Goal: Task Accomplishment & Management: Use online tool/utility

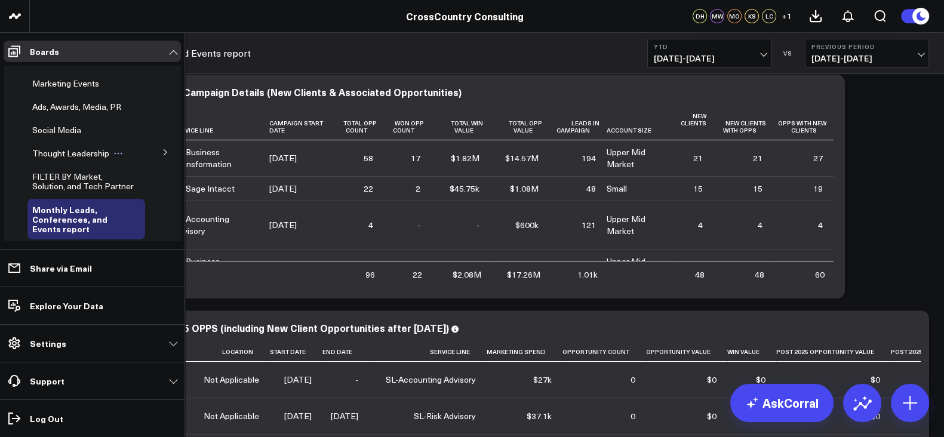
scroll to position [421, 0]
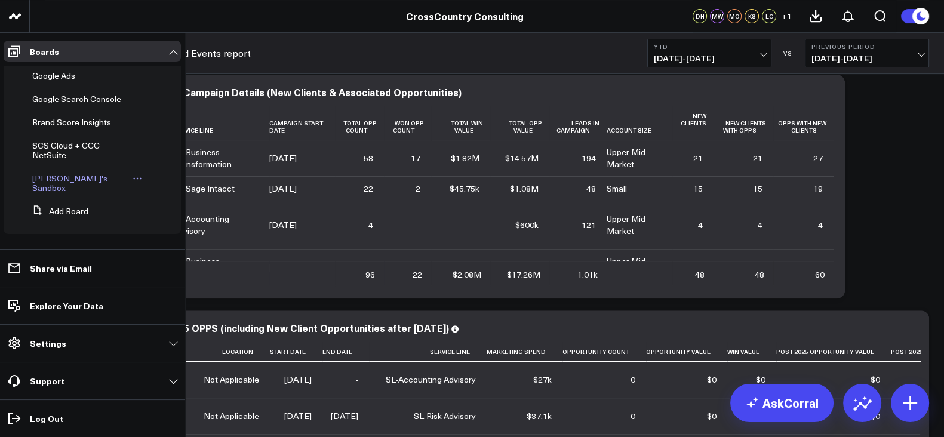
click at [66, 188] on span "[PERSON_NAME]'s Sandbox" at bounding box center [69, 183] width 75 height 21
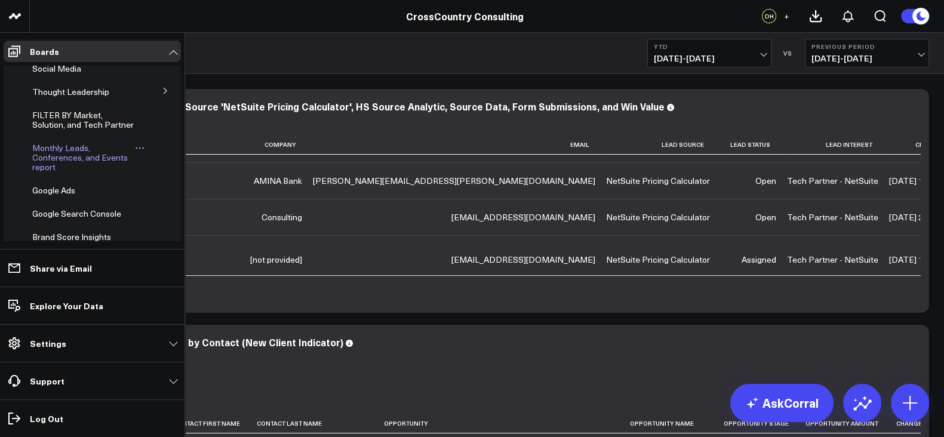
scroll to position [421, 0]
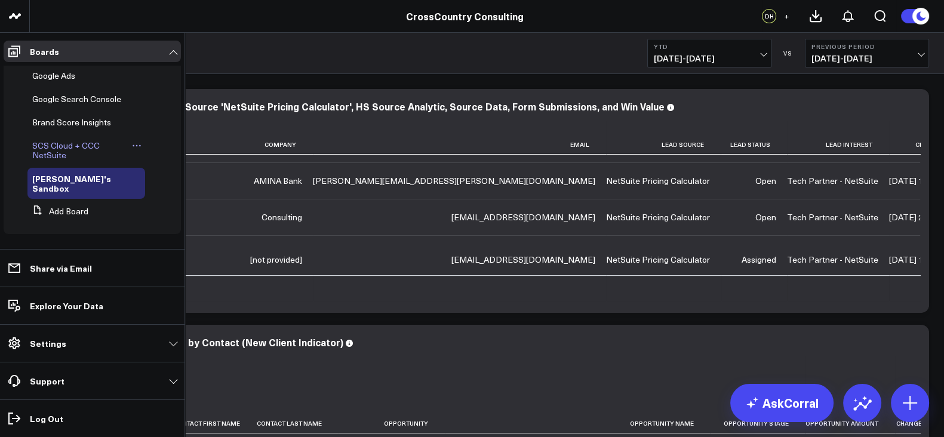
click at [51, 153] on span "SCS Cloud + CCC NetSuite" at bounding box center [65, 150] width 67 height 21
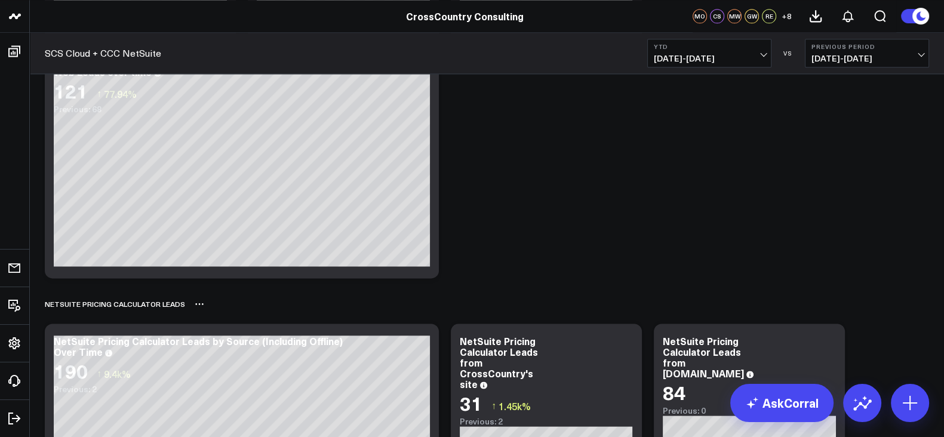
scroll to position [2153, 0]
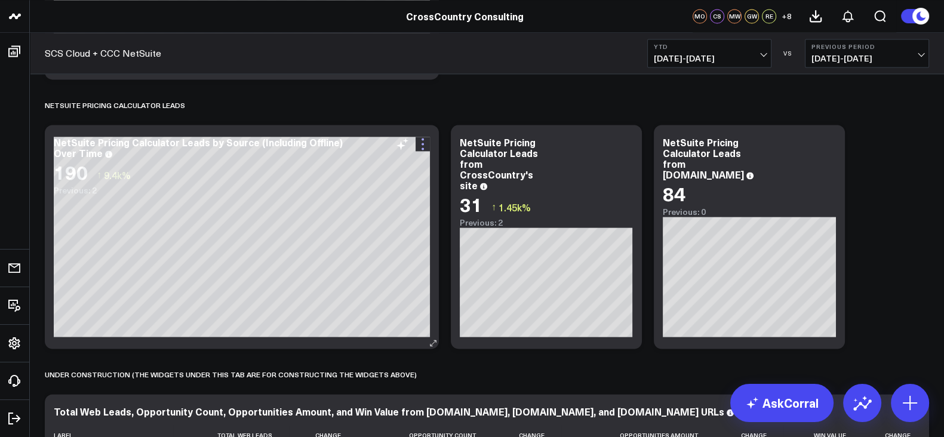
click at [423, 144] on icon at bounding box center [423, 144] width 2 height 2
click at [506, 110] on div "NetSuite Pricing Calculator Leads" at bounding box center [487, 104] width 884 height 27
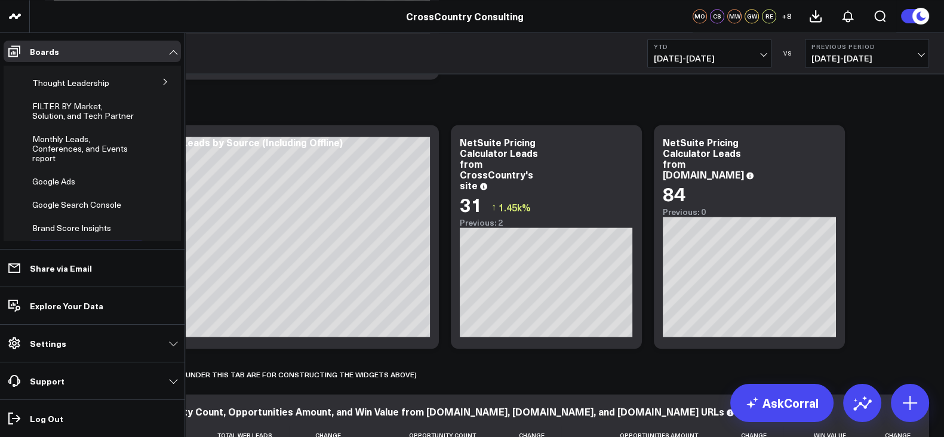
scroll to position [0, 0]
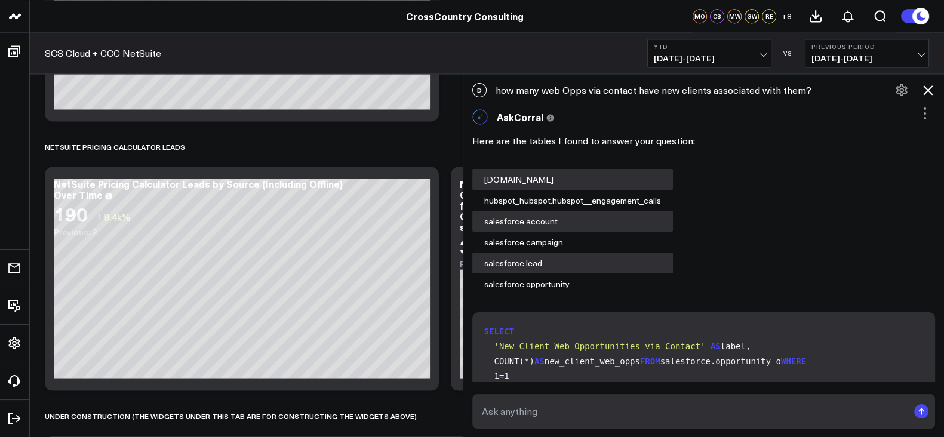
scroll to position [2095, 0]
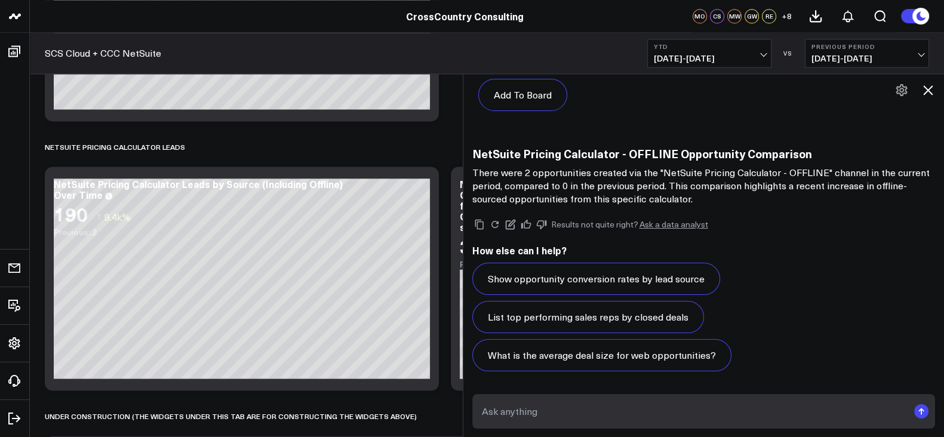
click at [927, 90] on icon at bounding box center [928, 90] width 10 height 10
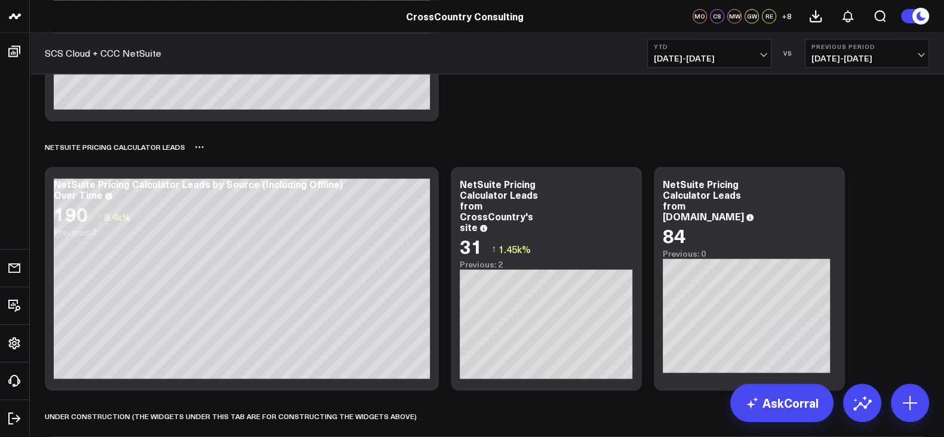
scroll to position [2182, 0]
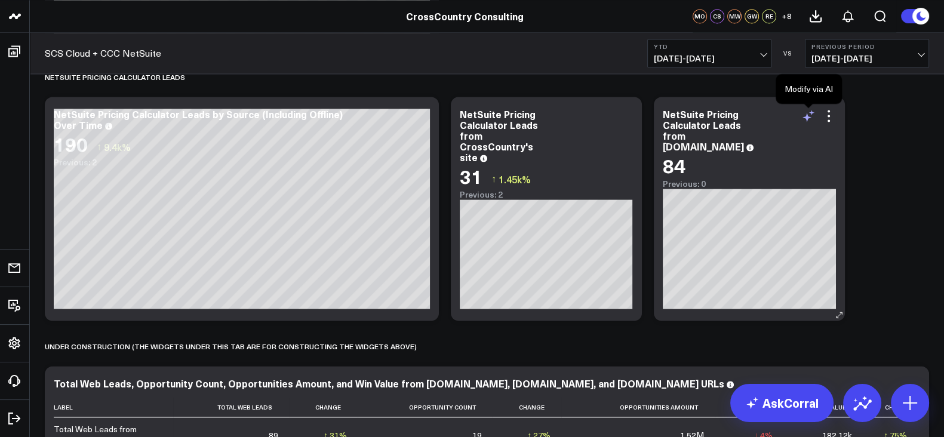
click at [811, 114] on icon at bounding box center [808, 116] width 14 height 14
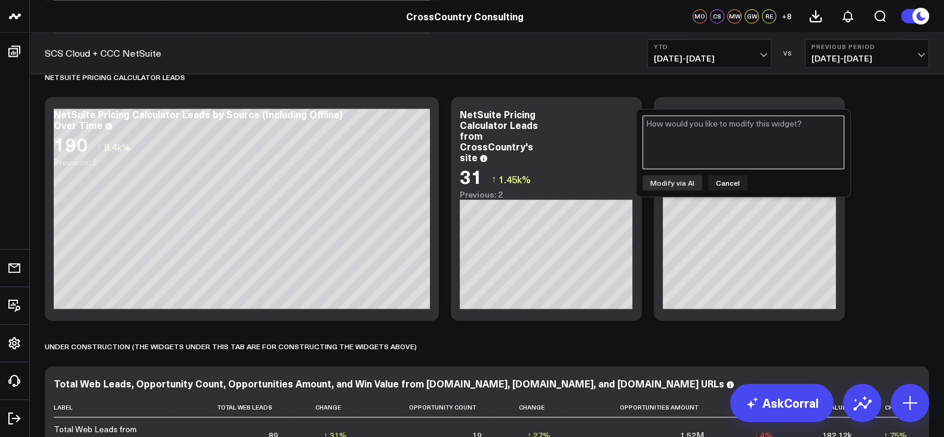
click at [712, 144] on textarea at bounding box center [743, 142] width 202 height 54
click at [787, 135] on textarea "Could you add leads that have the lead sub source NetSuite Pricing Calculator w…" at bounding box center [743, 142] width 202 height 54
paste textarea "PROPERTY HS SOURCE ANALYTIC"
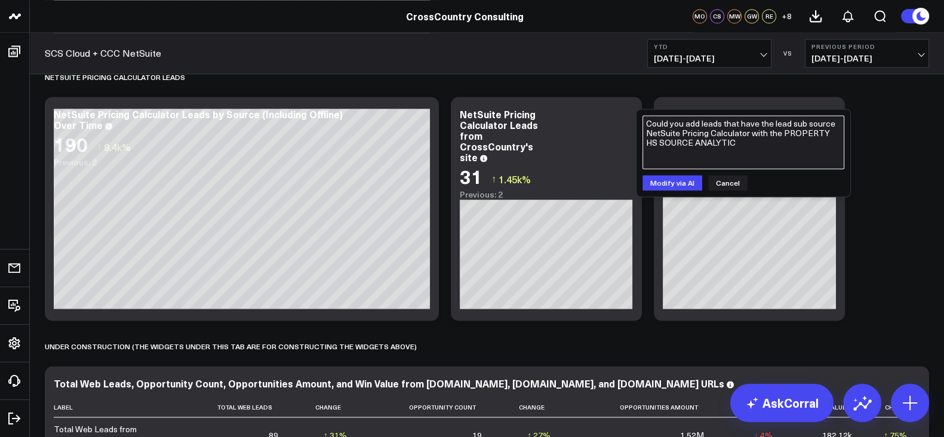
paste textarea "OFFLINE"
type textarea "Could you add leads that have the lead sub source NetSuite Pricing Calculator w…"
click at [660, 187] on button "Modify via AI" at bounding box center [672, 183] width 60 height 16
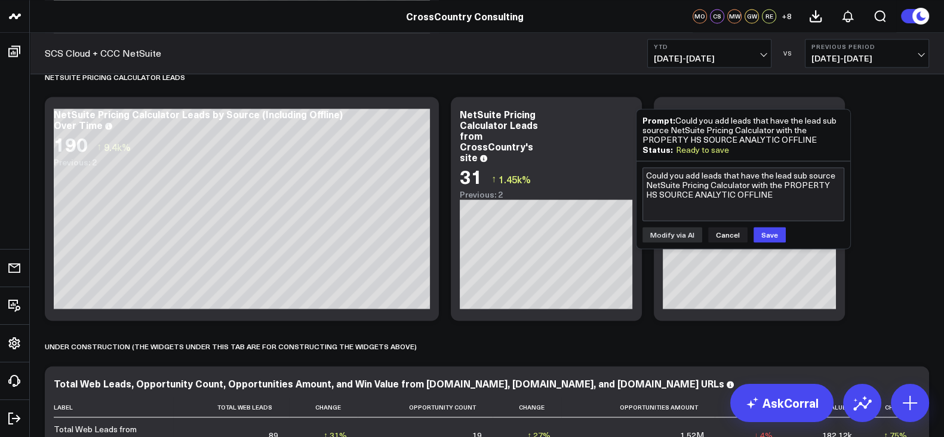
scroll to position [2137, 0]
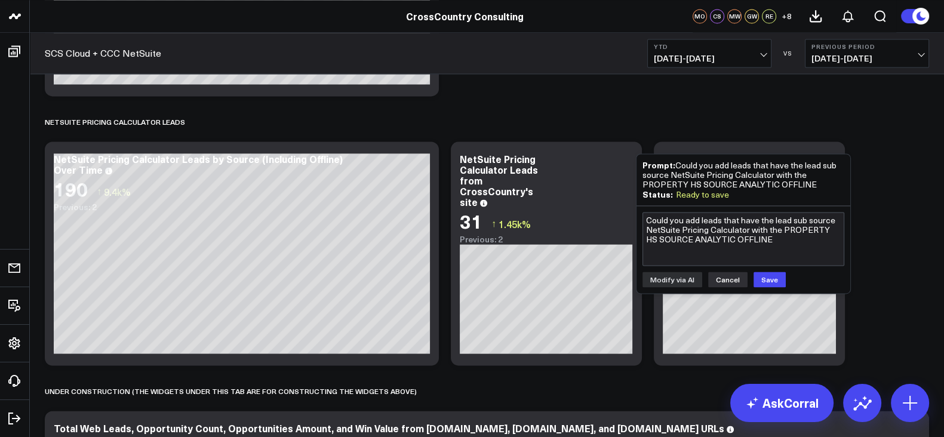
click at [722, 272] on button "Cancel" at bounding box center [727, 280] width 39 height 16
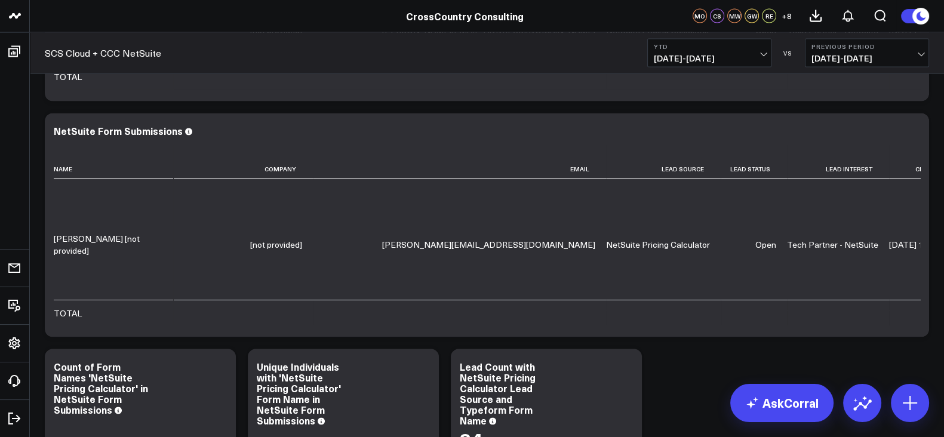
scroll to position [3083, 0]
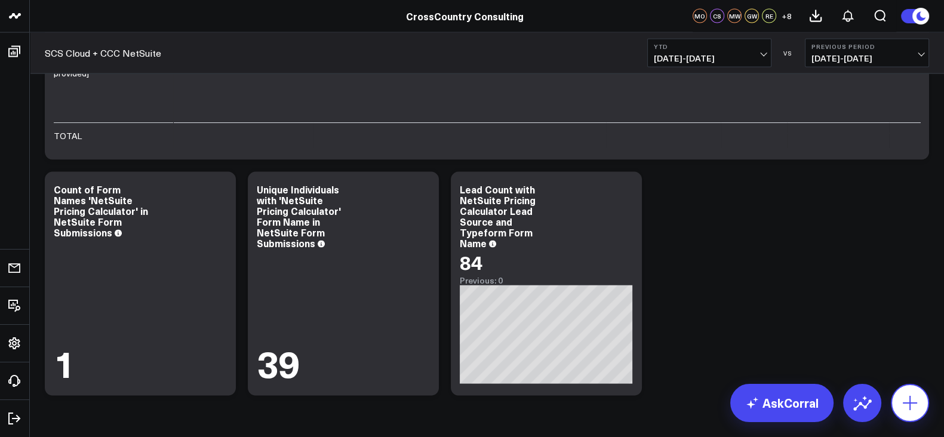
click at [911, 394] on icon at bounding box center [909, 402] width 19 height 19
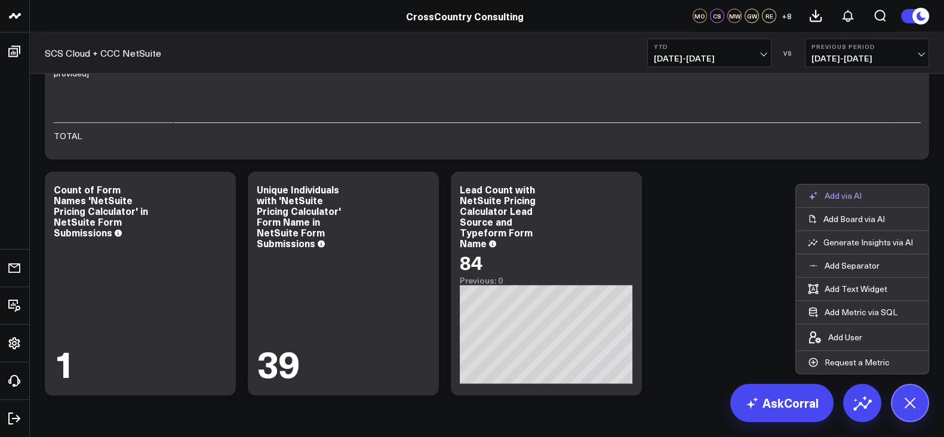
click at [853, 199] on p "Add via AI" at bounding box center [842, 195] width 37 height 11
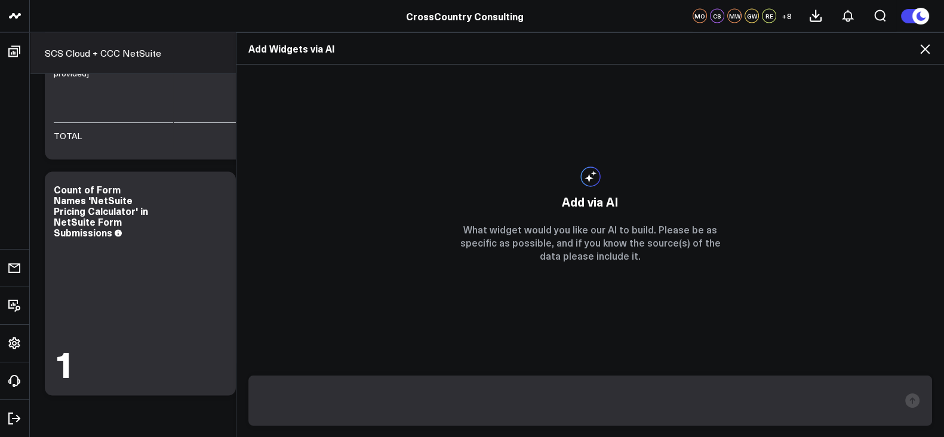
scroll to position [1213, 0]
click at [609, 409] on textarea "Could you add a widget that features lead with the lead subsource" at bounding box center [580, 400] width 638 height 31
click at [667, 407] on textarea "Could you add a widget that features lead with the lead sub-source" at bounding box center [580, 400] width 638 height 31
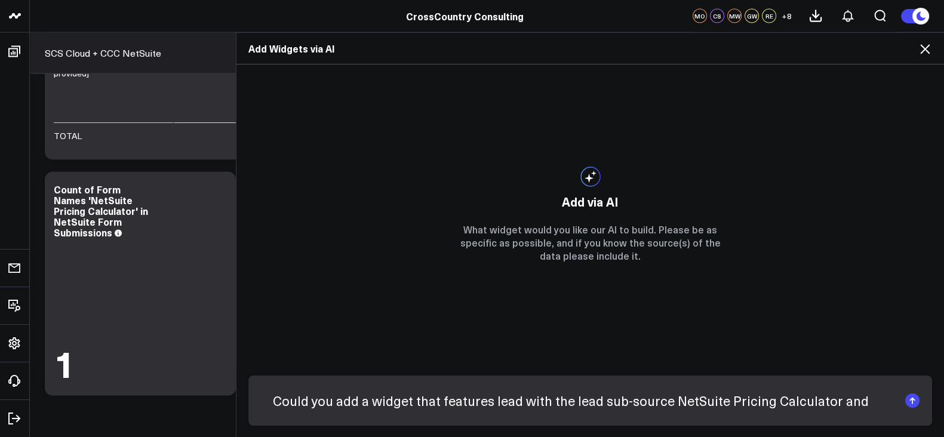
click at [839, 383] on form "Could you add a widget that features lead with the lead sub-source NetSuite Pri…" at bounding box center [590, 401] width 684 height 50
click at [845, 395] on textarea "Could you add a widget that features lead with the lead sub-source NetSuite Pri…" at bounding box center [580, 400] width 638 height 31
paste textarea "PROPERTY HS SOURCE ANALYTIC"
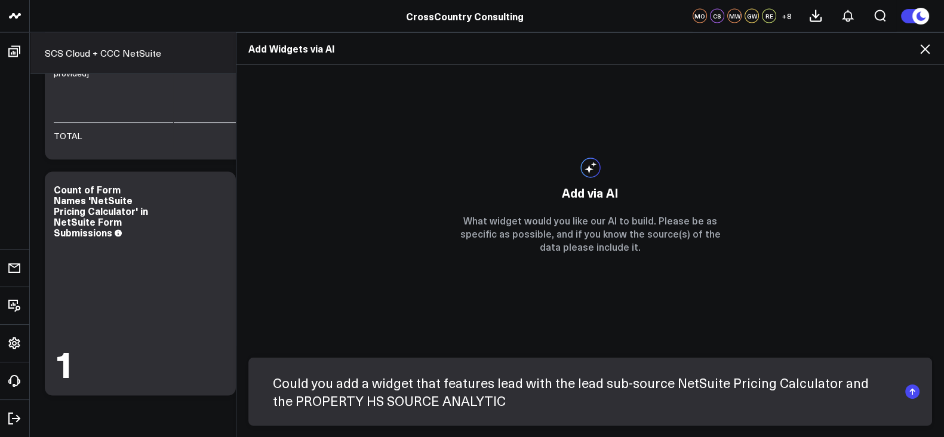
paste textarea "OFFLINE"
type textarea "Could you add a widget that features lead with the lead sub-source NetSuite Pri…"
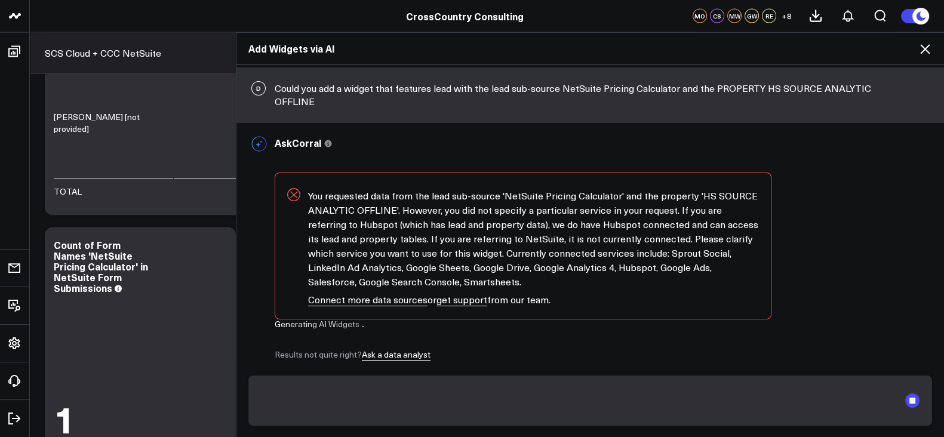
scroll to position [3119, 0]
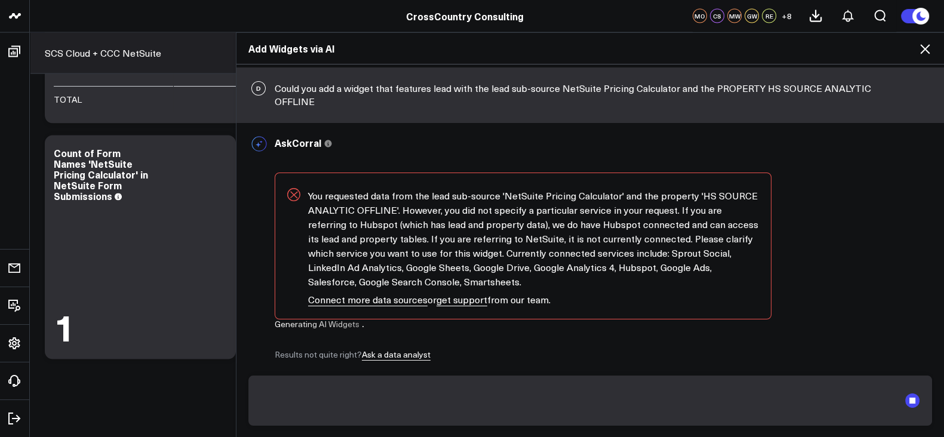
click at [490, 90] on div "D Could you add a widget that features lead with the lead sub-source NetSuite P…" at bounding box center [589, 94] width 707 height 55
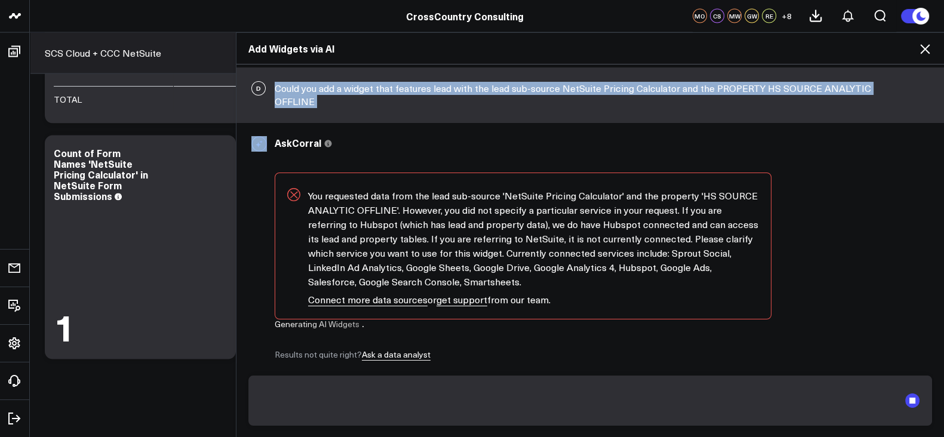
click at [490, 90] on div "D Could you add a widget that features lead with the lead sub-source NetSuite P…" at bounding box center [589, 94] width 707 height 55
copy div "Could you add a widget that features lead with the lead sub-source NetSuite Pri…"
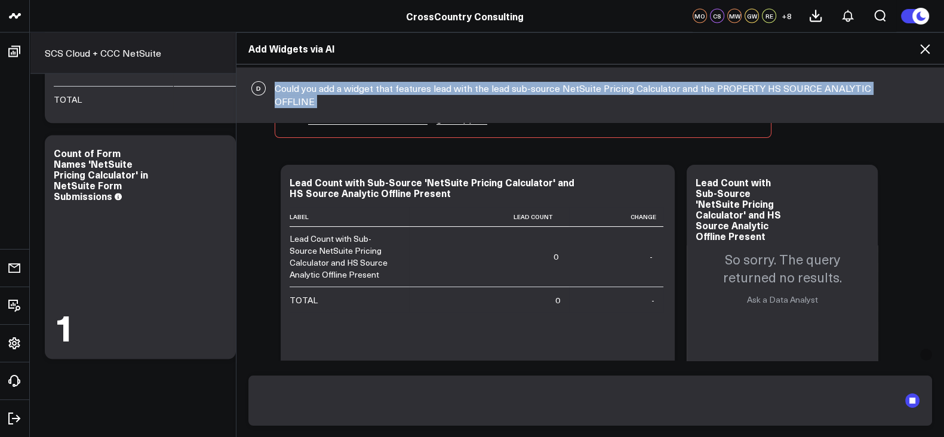
scroll to position [180, 0]
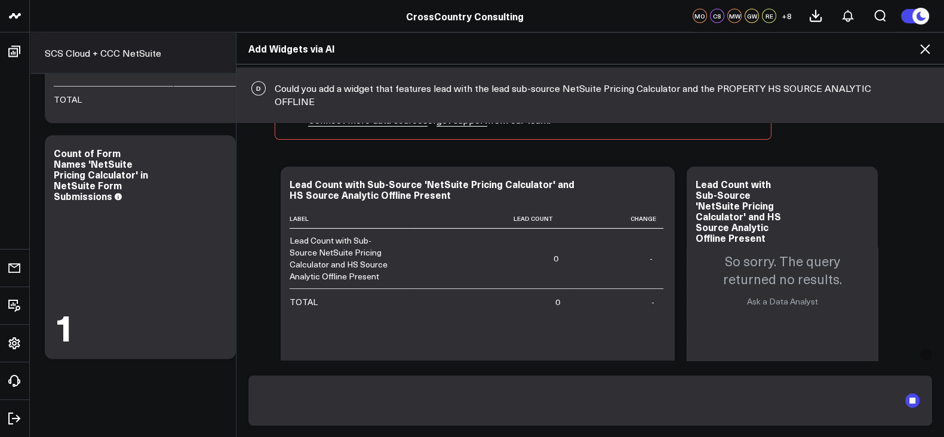
click at [921, 408] on form at bounding box center [590, 401] width 684 height 50
click at [912, 398] on rect "submit" at bounding box center [912, 401] width 6 height 6
click at [644, 379] on form at bounding box center [590, 401] width 684 height 50
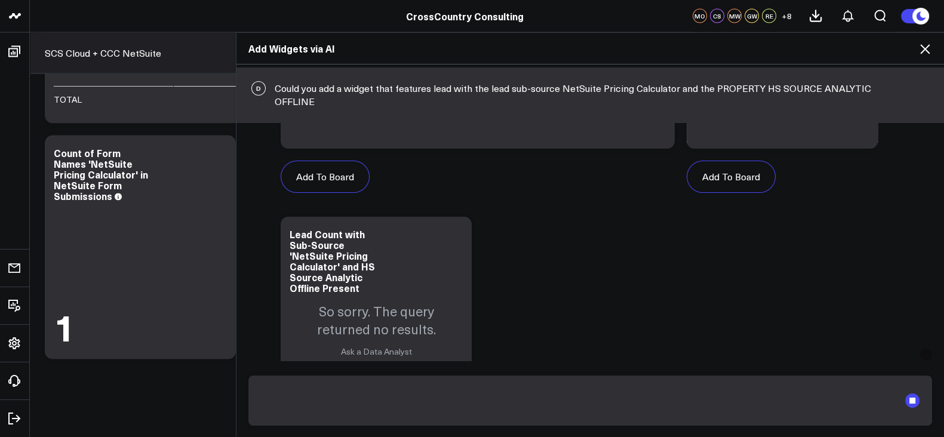
click at [436, 386] on textarea at bounding box center [580, 400] width 638 height 31
paste textarea "Could you add a widget that features lead with the lead sub-source NetSuite Pri…"
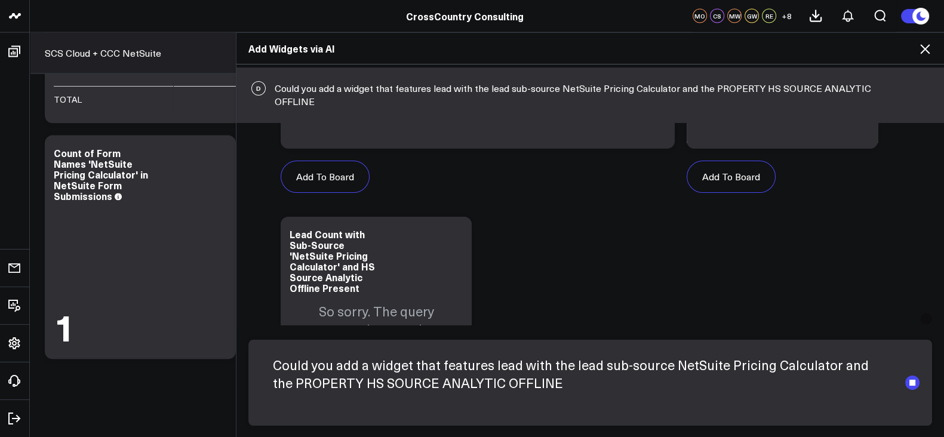
click at [505, 365] on textarea "Could you add a widget that features lead with the lead sub-source NetSuite Pri…" at bounding box center [580, 382] width 638 height 67
click at [465, 367] on textarea "Could you add a widget that features leads with the lead sub-source NetSuite Pr…" at bounding box center [580, 382] width 638 height 67
click at [472, 367] on textarea "Could you add a widget that features leads with the lead sub-source NetSuite Pr…" at bounding box center [580, 382] width 638 height 67
click at [479, 366] on textarea "Could you add a widget that features leads with the lead sub-source NetSuite Pr…" at bounding box center [580, 382] width 638 height 67
click at [522, 383] on textarea "Could you add a widget that features salesforce leads with the lead sub-source …" at bounding box center [580, 382] width 638 height 67
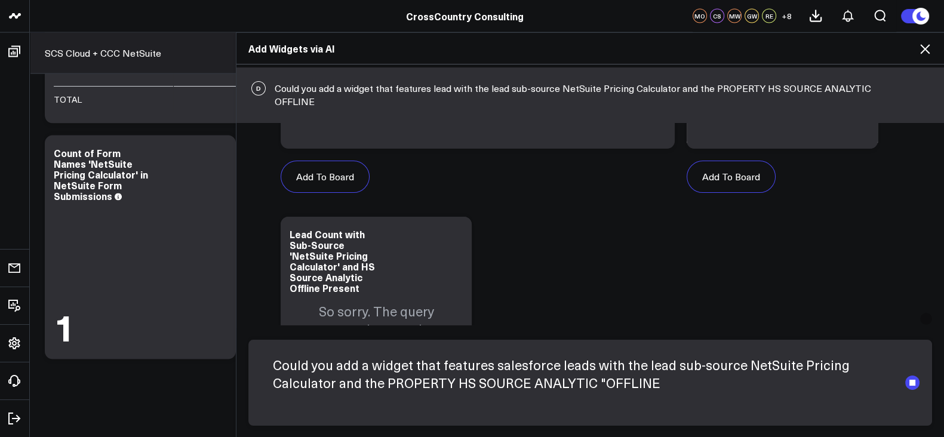
click at [576, 381] on textarea "Could you add a widget that features salesforce leads with the lead sub-source …" at bounding box center [580, 382] width 638 height 67
click at [728, 365] on textarea "Could you add a widget that features salesforce leads with the lead sub-source …" at bounding box center [580, 382] width 638 height 67
click at [325, 383] on textarea "Could you add a widget that features salesforce leads with the lead sub-source …" at bounding box center [580, 382] width 638 height 67
type textarea "Could you add a widget that features salesforce leads with the lead sub-source …"
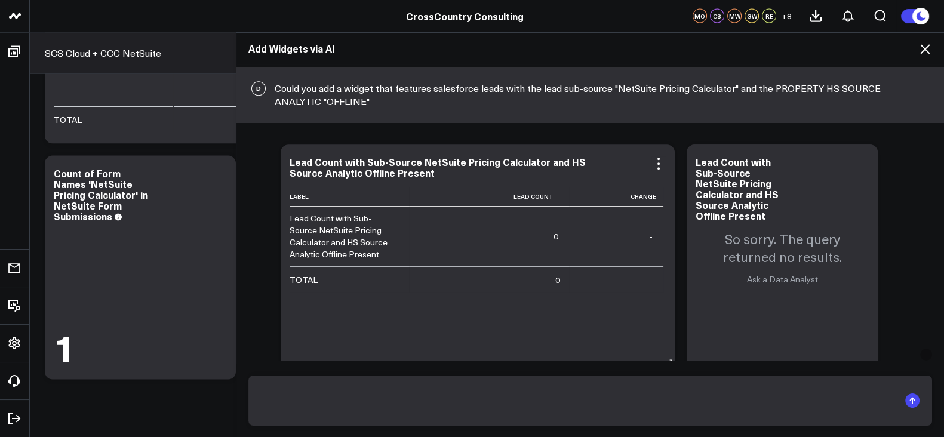
scroll to position [919, 0]
click at [932, 51] on div "Add Widgets via AI" at bounding box center [589, 49] width 707 height 32
click at [925, 48] on icon at bounding box center [925, 49] width 10 height 10
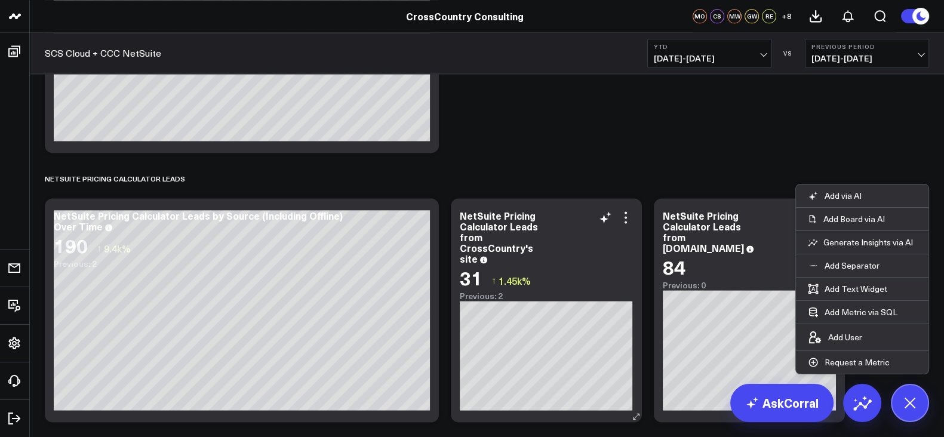
scroll to position [2179, 0]
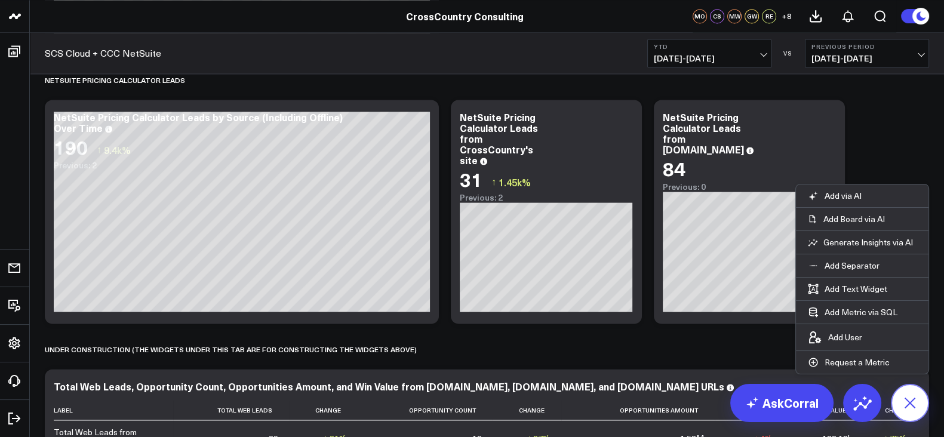
click at [913, 397] on icon at bounding box center [909, 402] width 27 height 27
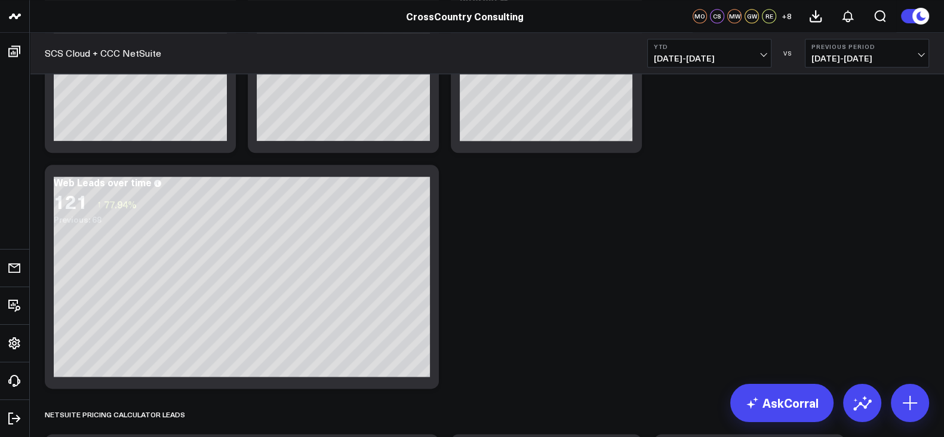
scroll to position [1668, 0]
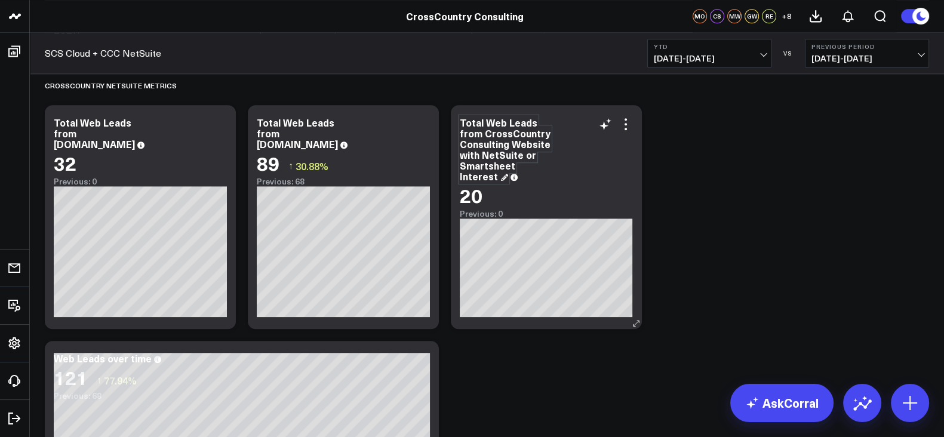
click at [493, 153] on div "Total Web Leads from CrossCountry Consulting Website with NetSuite or Smartshee…" at bounding box center [505, 149] width 91 height 67
click at [493, 147] on div "Total Web Leads from CrossCountry Consulting Website with NetSuite or Smartshee…" at bounding box center [505, 149] width 91 height 67
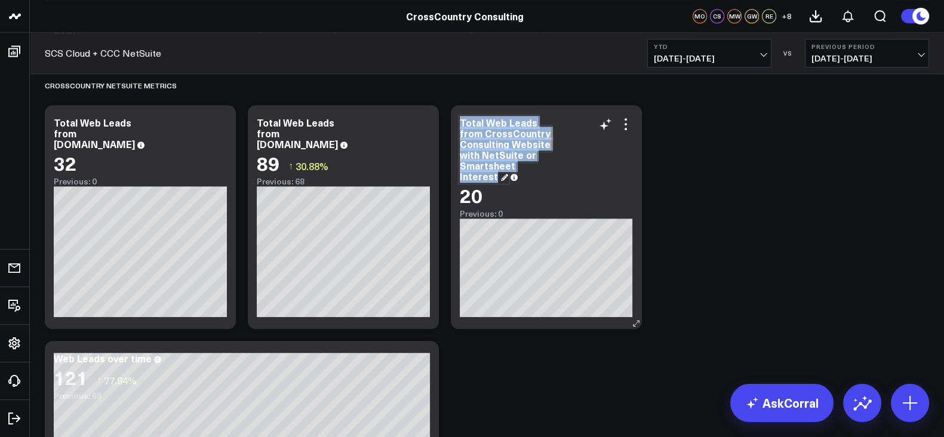
click at [493, 147] on div "Total Web Leads from CrossCountry Consulting Website with NetSuite or Smartshee…" at bounding box center [505, 149] width 91 height 67
copy div "Total Web Leads from CrossCountry Consulting Website with NetSuite or Smartshee…"
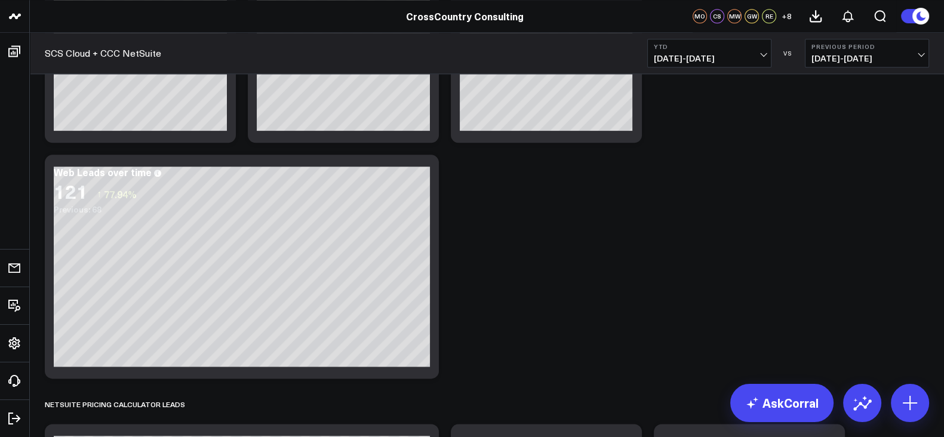
scroll to position [1857, 0]
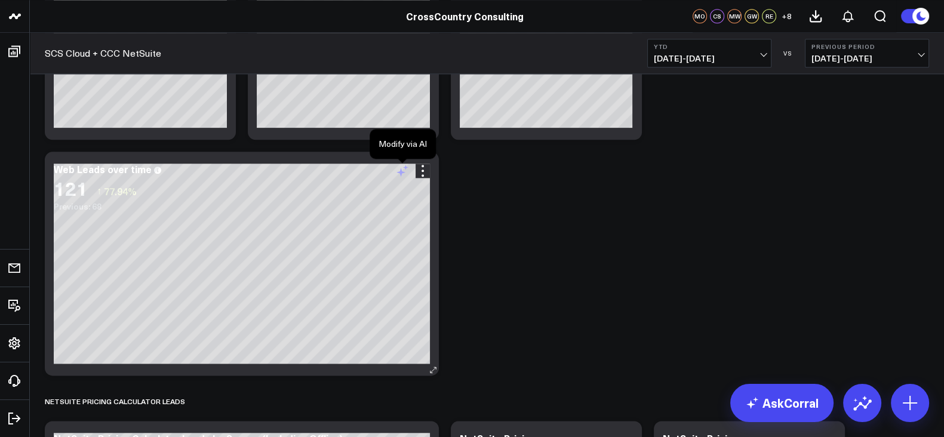
click at [403, 176] on icon at bounding box center [402, 171] width 14 height 14
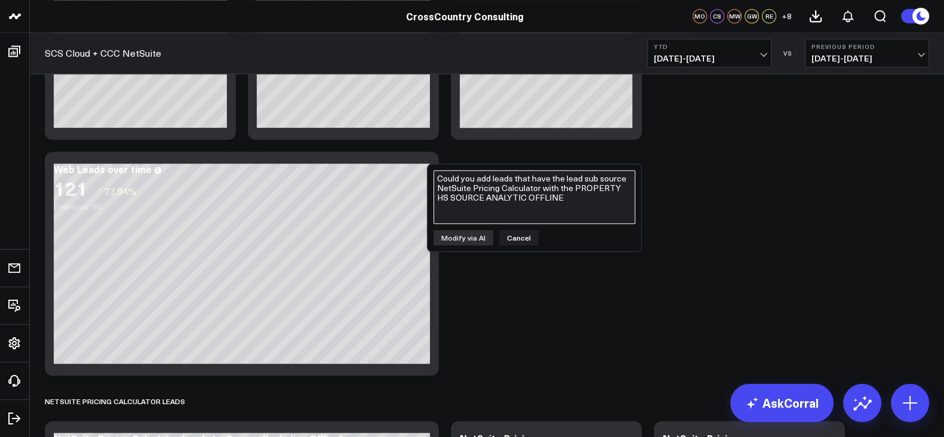
click at [472, 189] on textarea "Could you add leads that have the lead sub source NetSuite Pricing Calculator w…" at bounding box center [534, 197] width 202 height 54
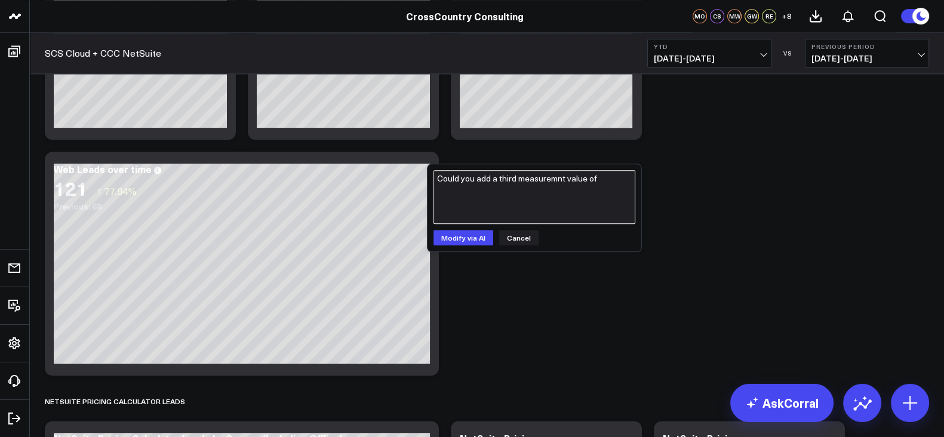
paste textarea "Total Web Leads from CrossCountry Consulting Website with NetSuite or Smartshee…"
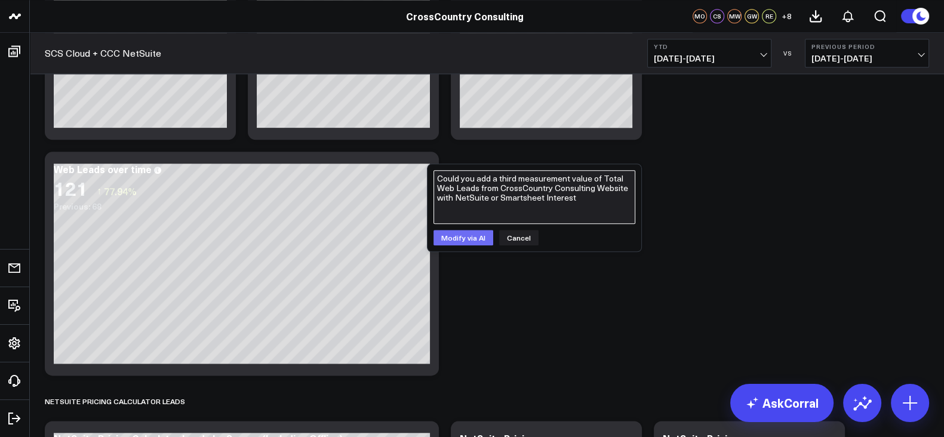
type textarea "Could you add a third measurement value of Total Web Leads from CrossCountry Co…"
click at [466, 232] on button "Modify via AI" at bounding box center [463, 238] width 60 height 16
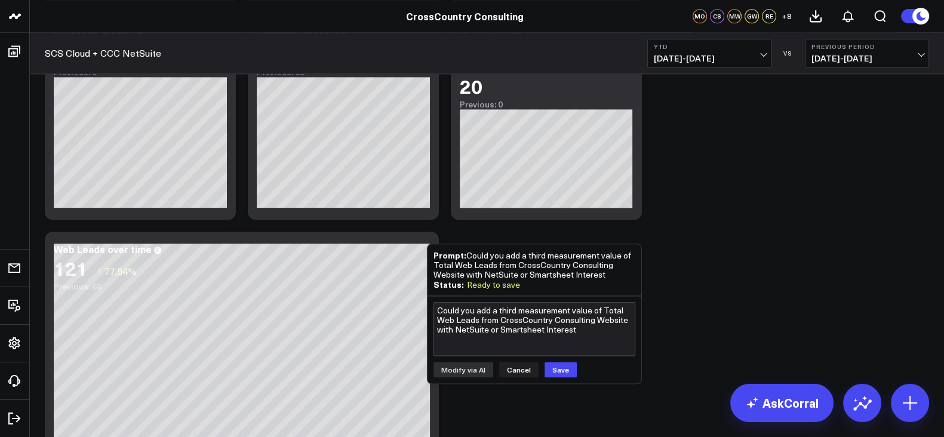
scroll to position [1885, 0]
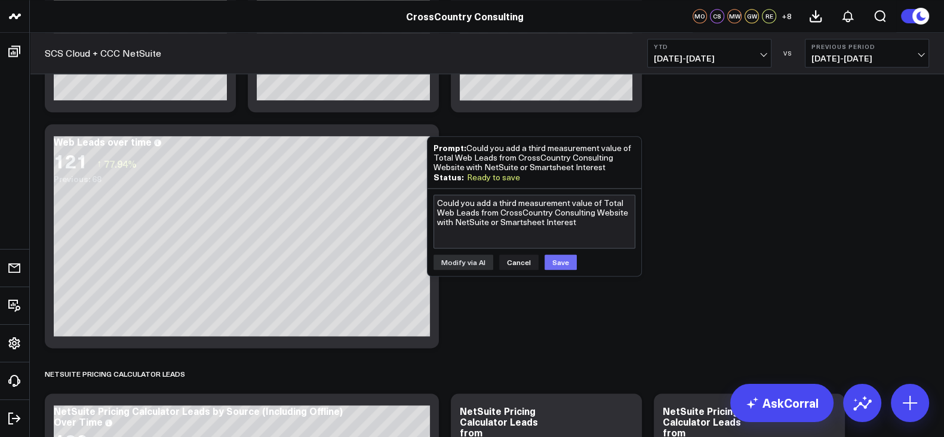
click at [561, 261] on button "Save" at bounding box center [560, 262] width 32 height 16
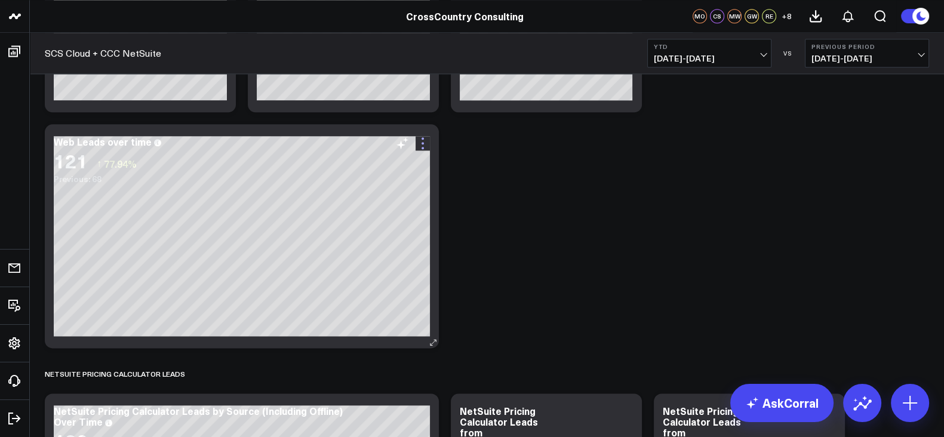
click at [424, 141] on icon at bounding box center [423, 143] width 14 height 14
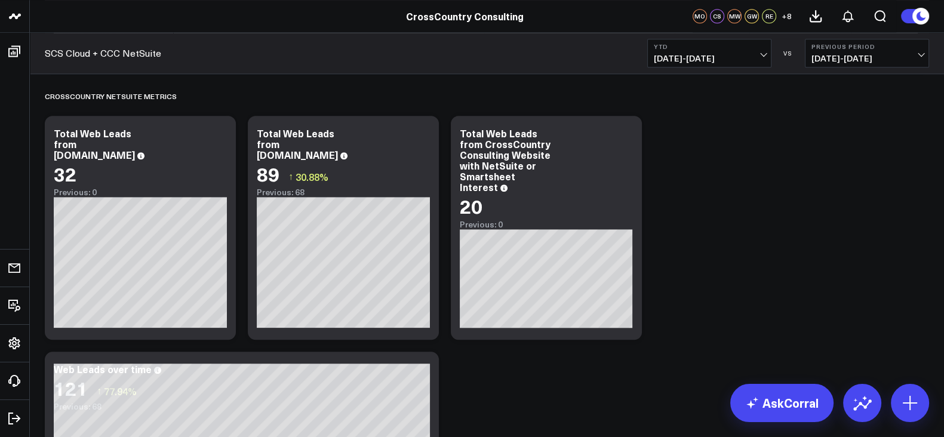
scroll to position [1839, 0]
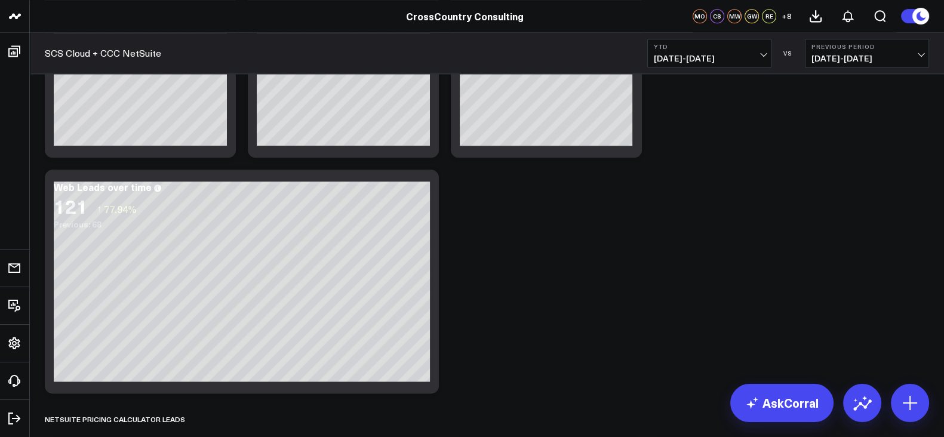
click at [419, 192] on icon at bounding box center [423, 188] width 14 height 14
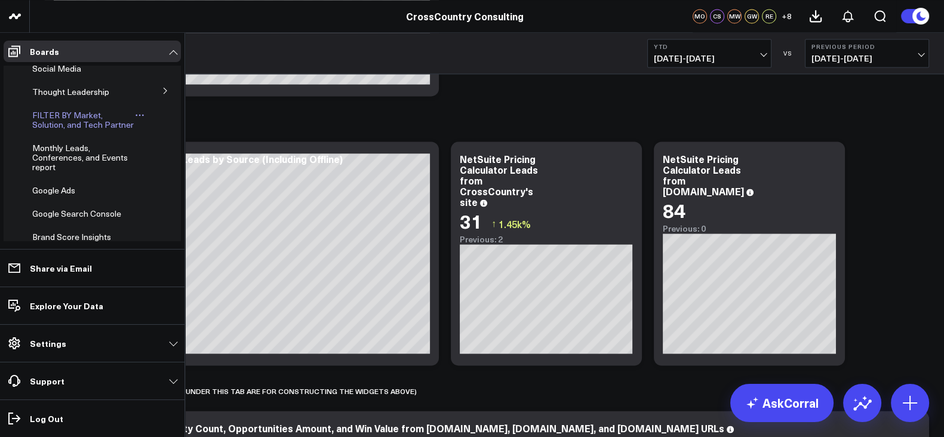
scroll to position [421, 0]
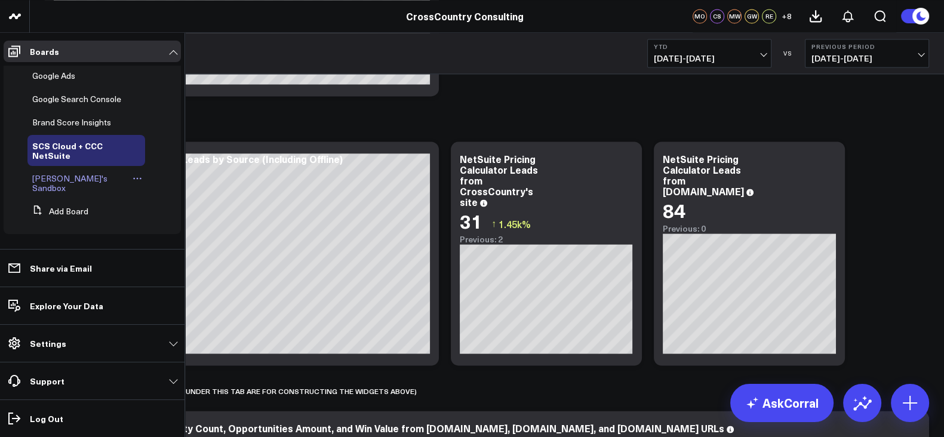
click at [72, 192] on span "[PERSON_NAME]'s Sandbox" at bounding box center [69, 183] width 75 height 21
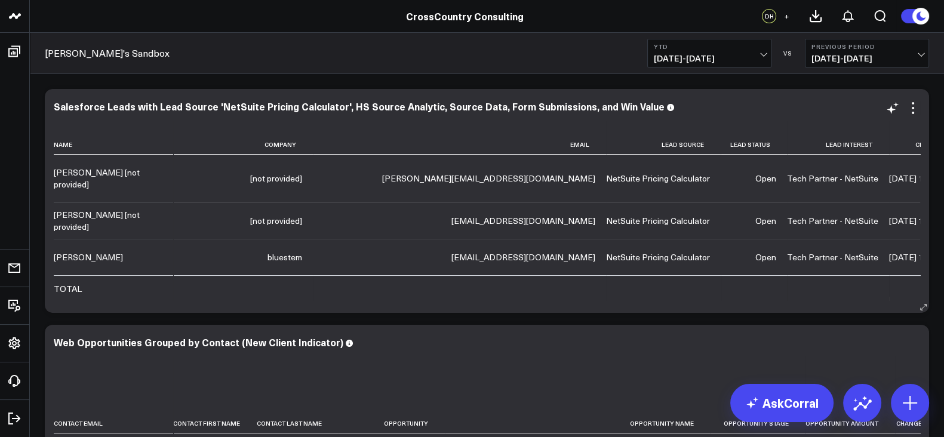
scroll to position [110, 0]
